Goal: Information Seeking & Learning: Learn about a topic

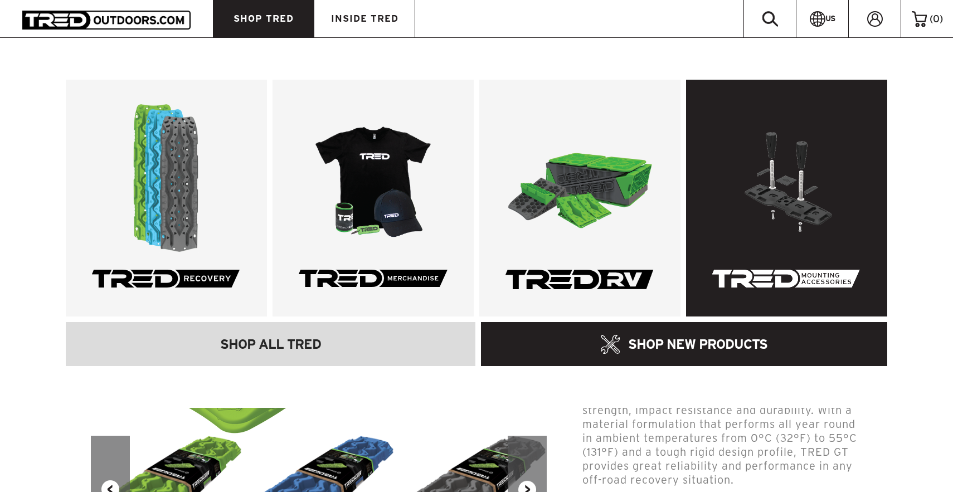
click at [713, 213] on link at bounding box center [786, 198] width 201 height 237
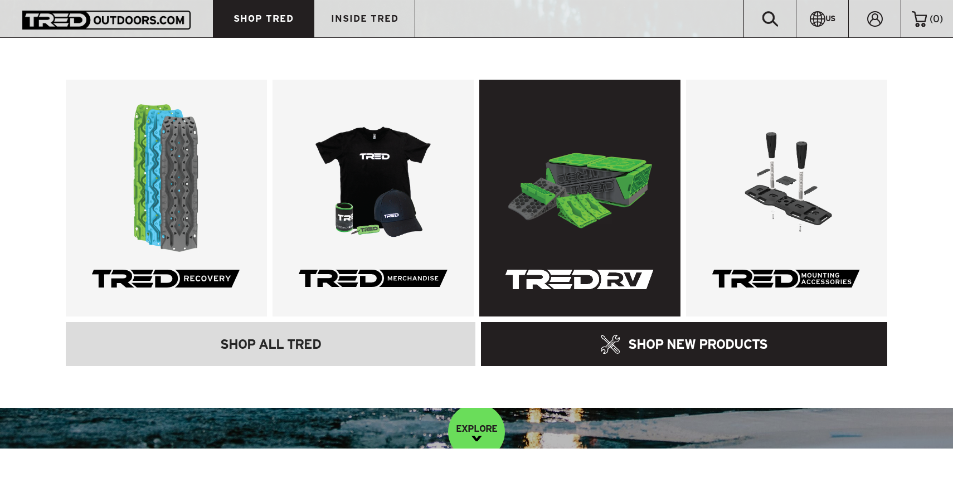
click at [636, 198] on link at bounding box center [579, 198] width 201 height 237
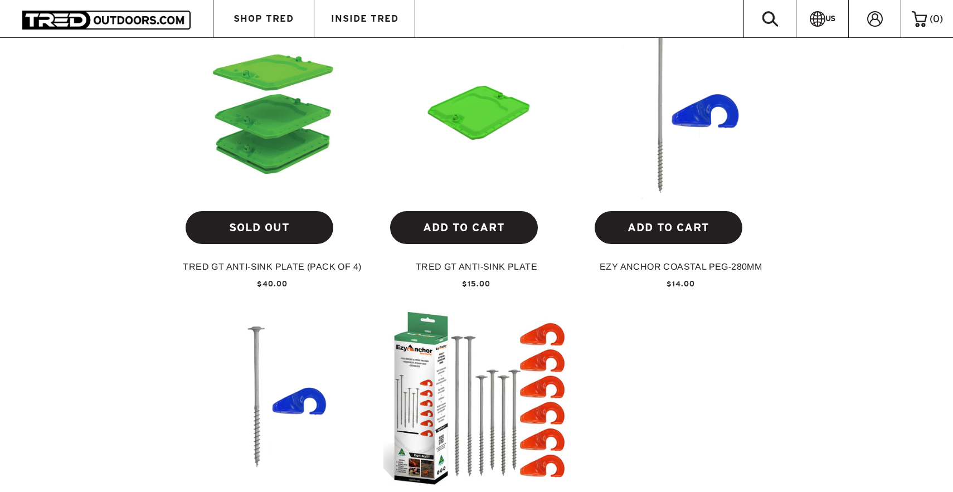
scroll to position [1114, 0]
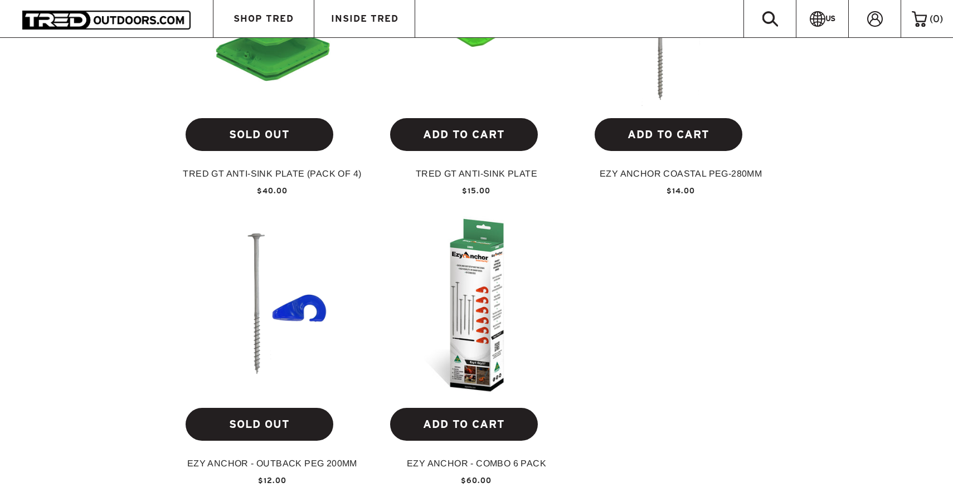
click at [460, 315] on img at bounding box center [476, 305] width 187 height 187
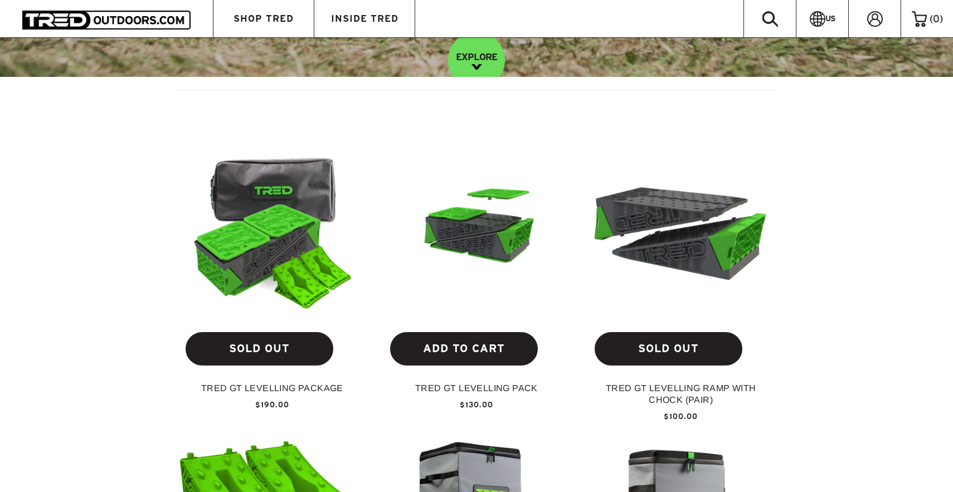
scroll to position [464, 0]
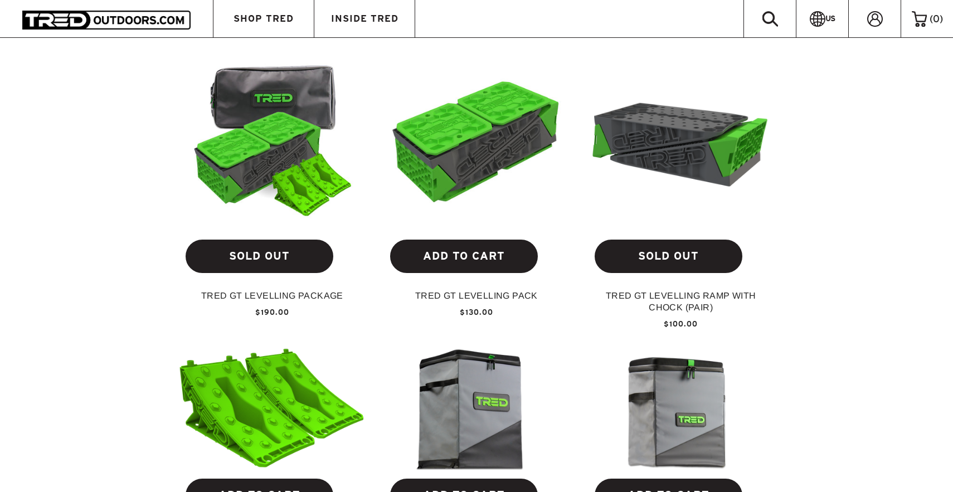
click at [736, 178] on img at bounding box center [680, 137] width 187 height 139
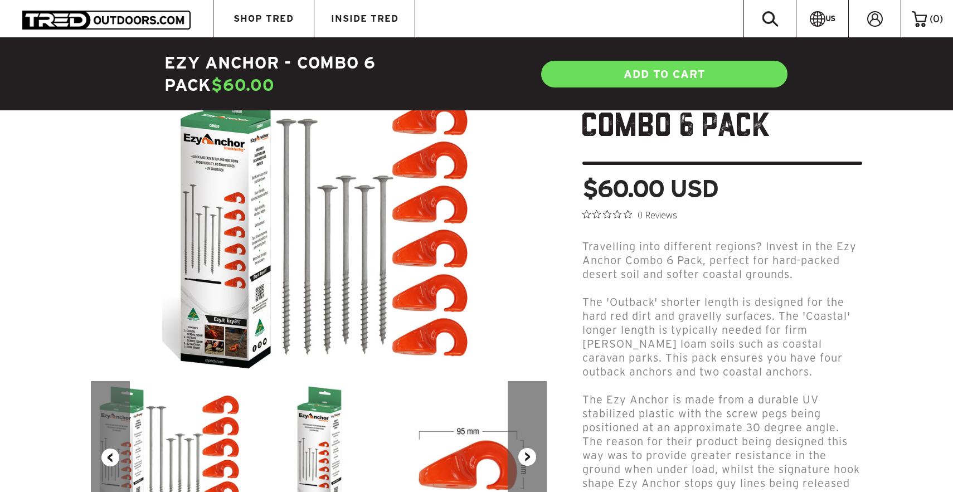
scroll to position [279, 0]
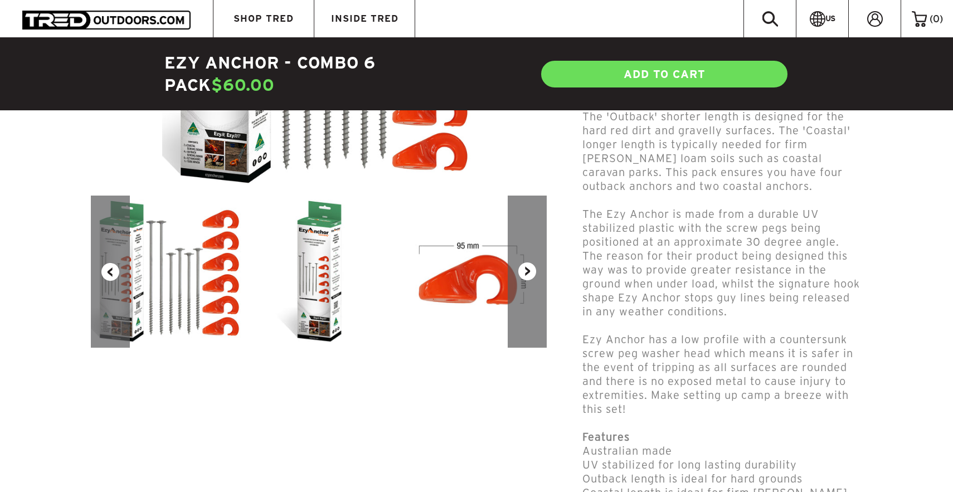
click at [550, 276] on div "Previous Next" at bounding box center [319, 115] width 474 height 466
click at [527, 282] on button "Next" at bounding box center [527, 272] width 39 height 152
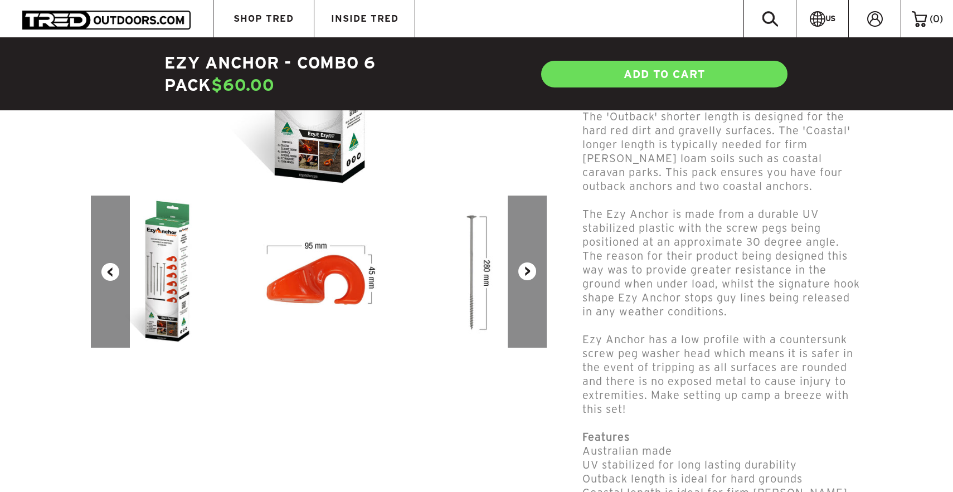
click at [526, 282] on button "Next" at bounding box center [527, 272] width 39 height 152
click at [524, 282] on button "Next" at bounding box center [527, 272] width 39 height 152
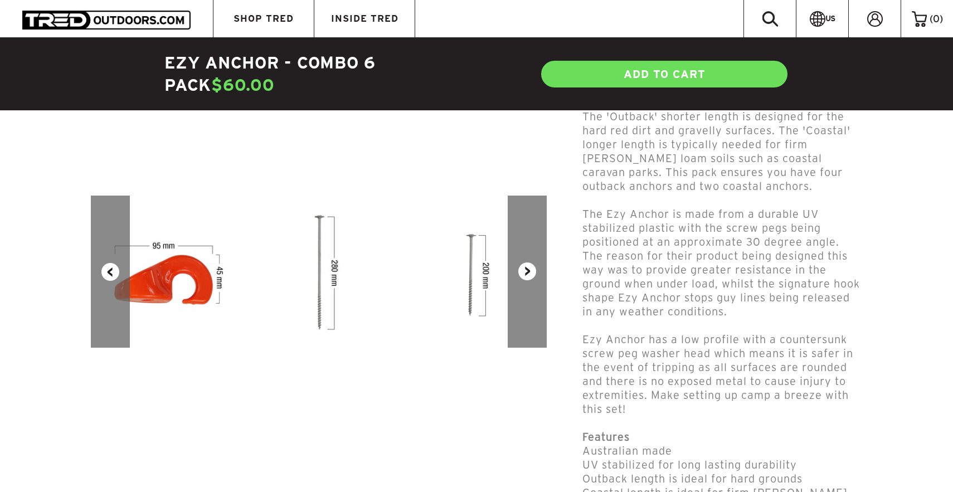
click at [521, 284] on button "Next" at bounding box center [527, 272] width 39 height 152
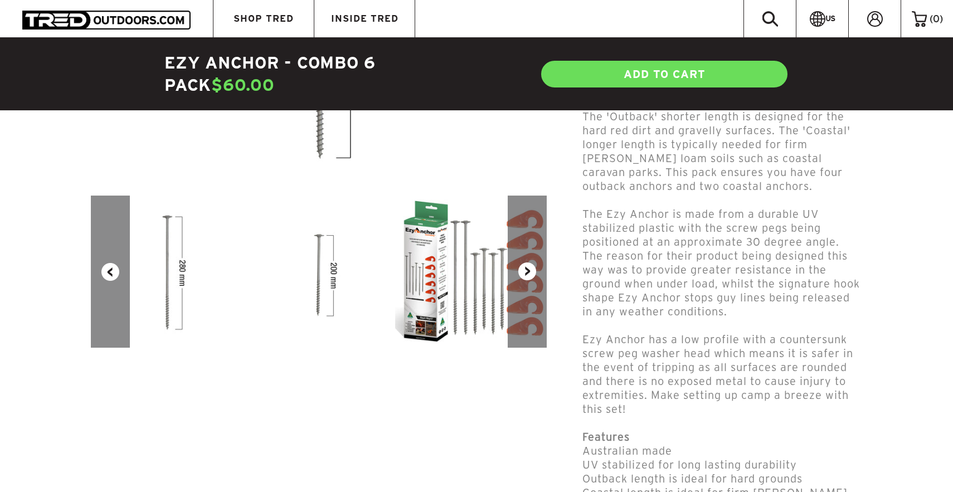
click at [521, 284] on button "Next" at bounding box center [527, 272] width 39 height 152
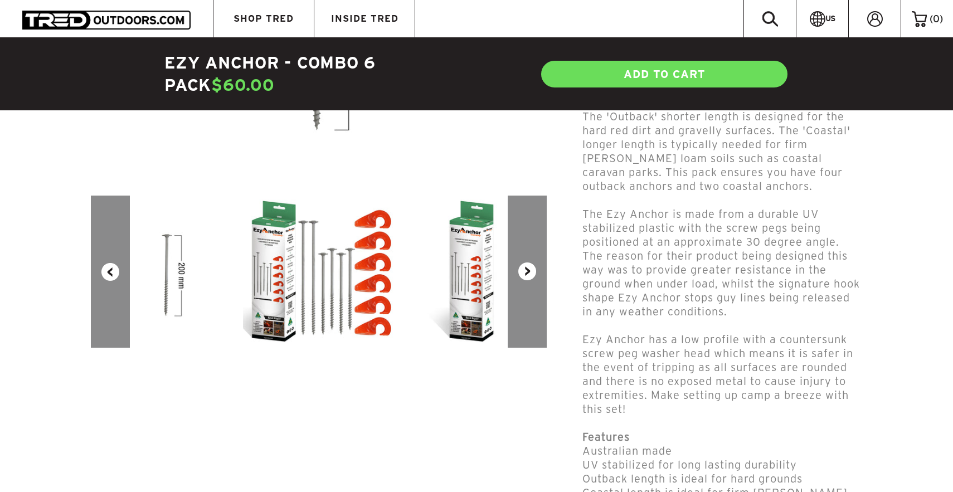
click at [521, 284] on button "Next" at bounding box center [527, 272] width 39 height 152
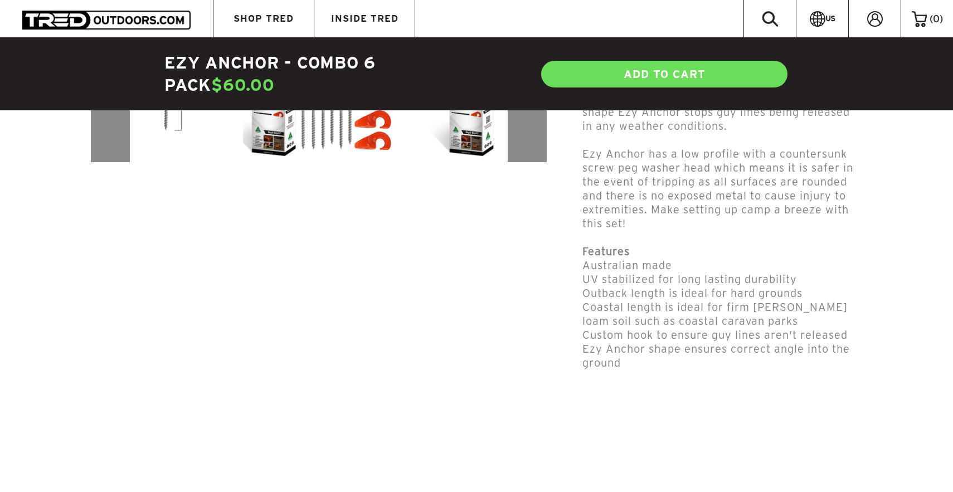
scroll to position [93, 0]
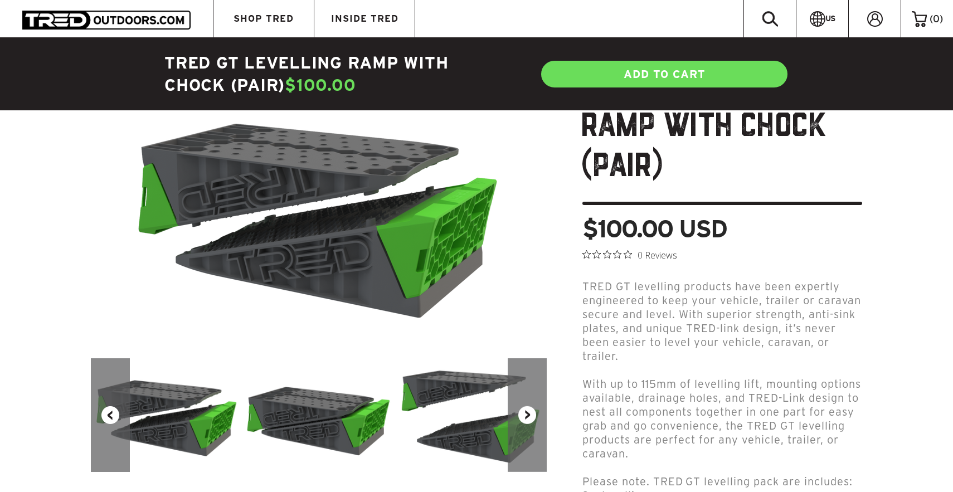
scroll to position [279, 0]
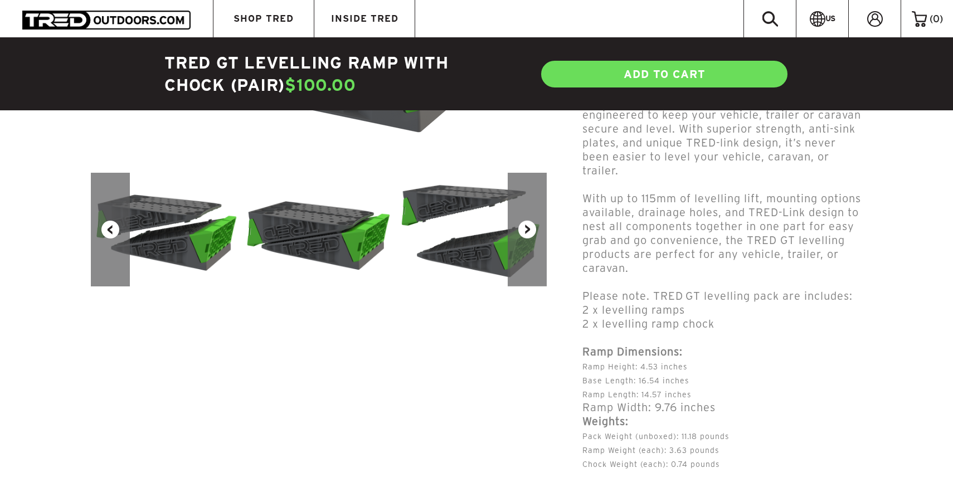
click at [534, 254] on button "Next" at bounding box center [527, 230] width 39 height 114
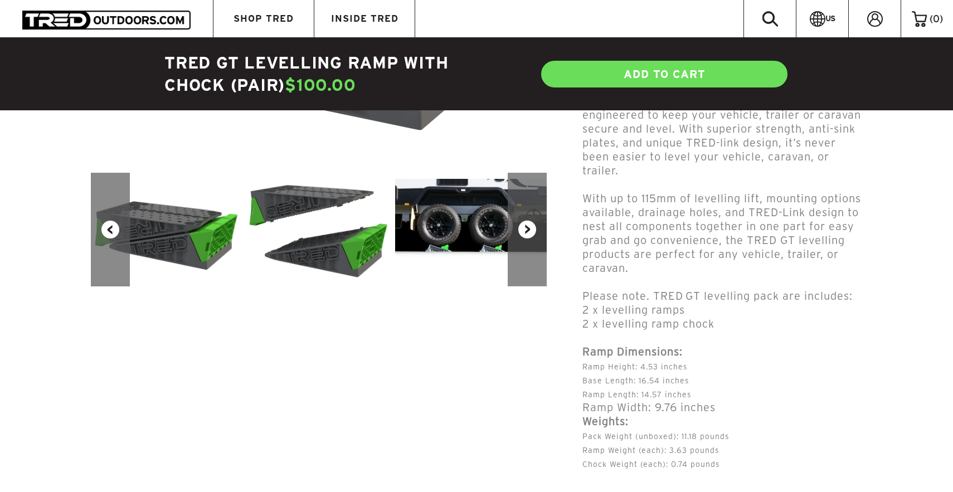
click at [534, 254] on button "Next" at bounding box center [527, 230] width 39 height 114
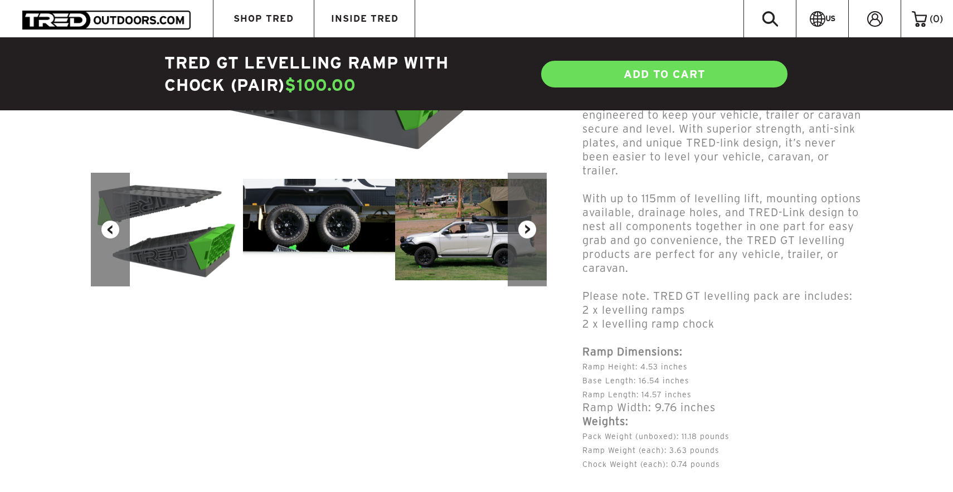
click at [534, 254] on button "Next" at bounding box center [527, 230] width 39 height 114
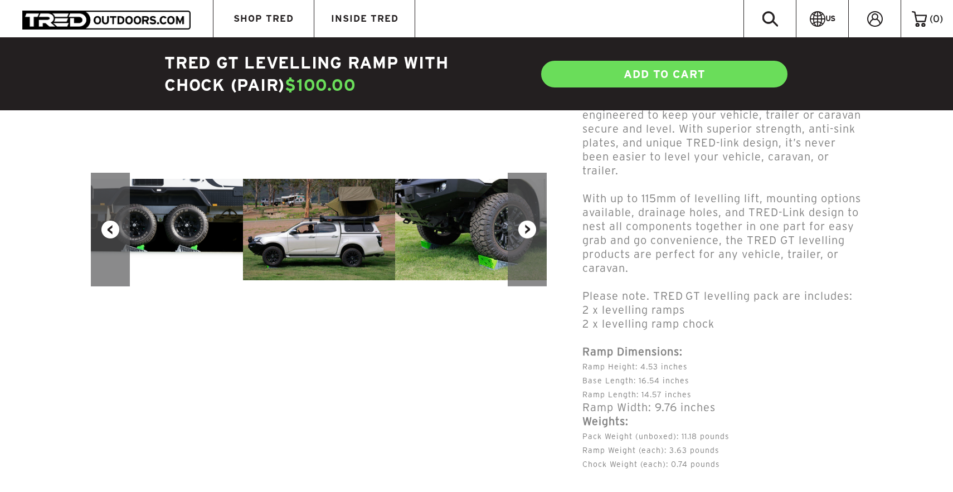
click at [534, 254] on button "Next" at bounding box center [527, 230] width 39 height 114
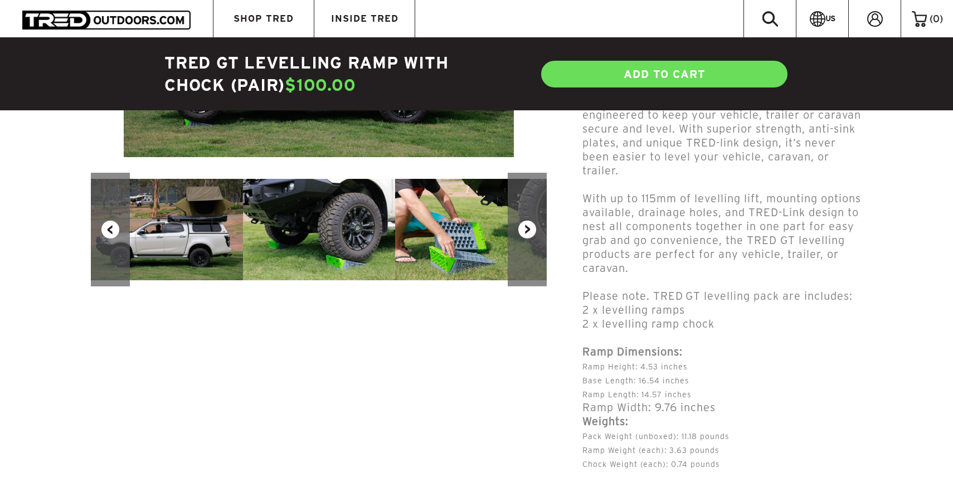
click at [534, 254] on button "Next" at bounding box center [527, 230] width 39 height 114
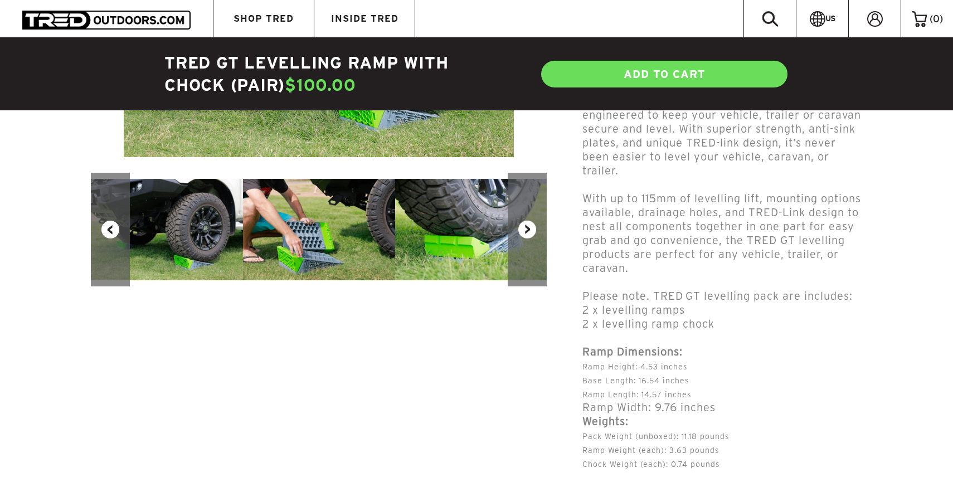
click at [534, 254] on button "Next" at bounding box center [527, 230] width 39 height 114
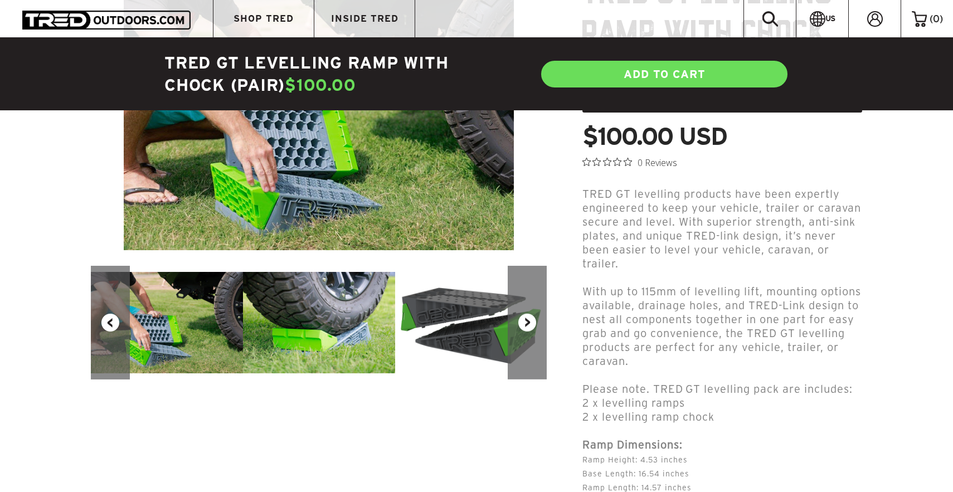
scroll to position [0, 0]
